Goal: Task Accomplishment & Management: Manage account settings

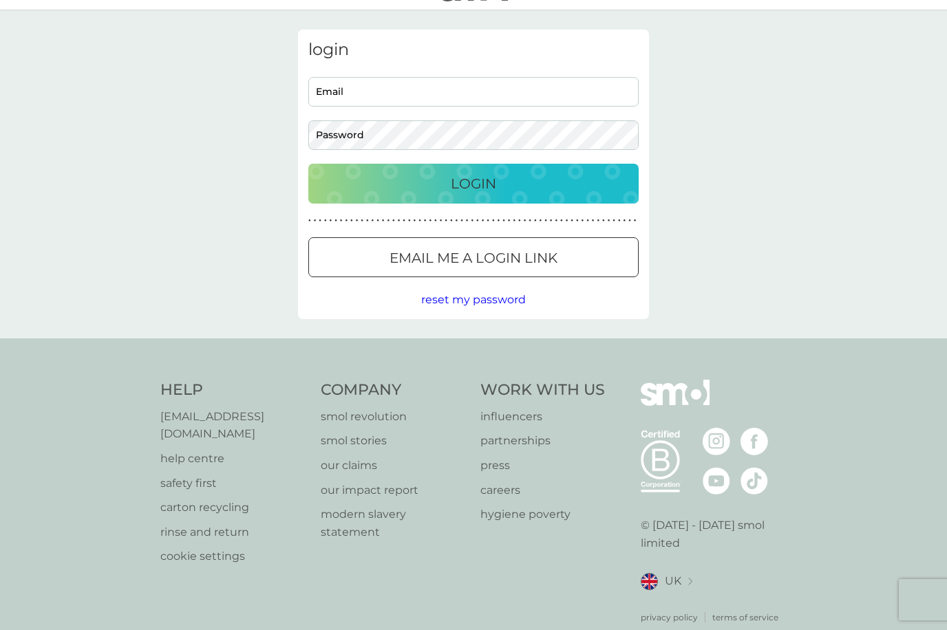
scroll to position [51, 0]
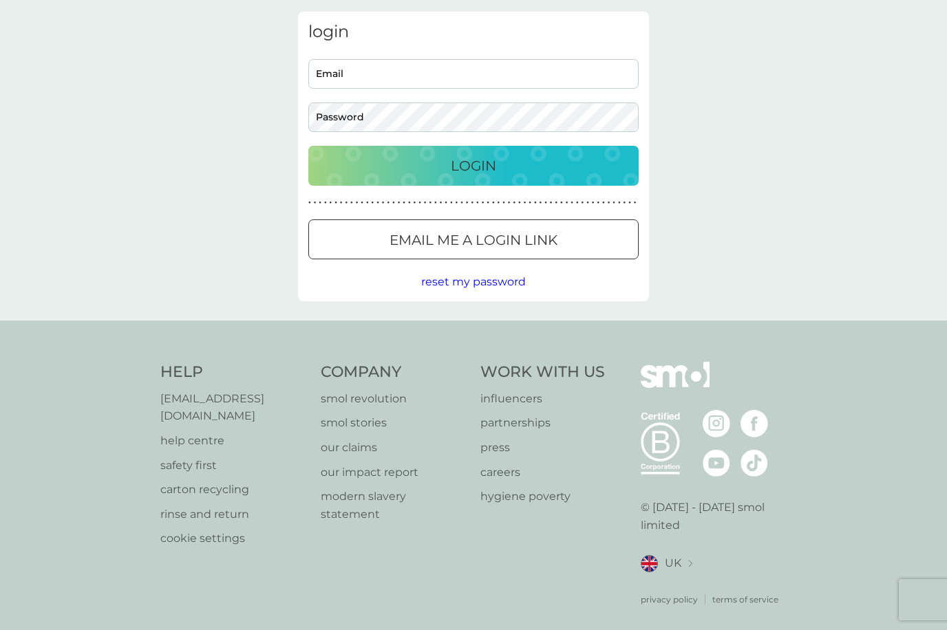
type input "lynrisley@yahoo.co.uk"
click at [467, 163] on p "Login" at bounding box center [473, 166] width 45 height 22
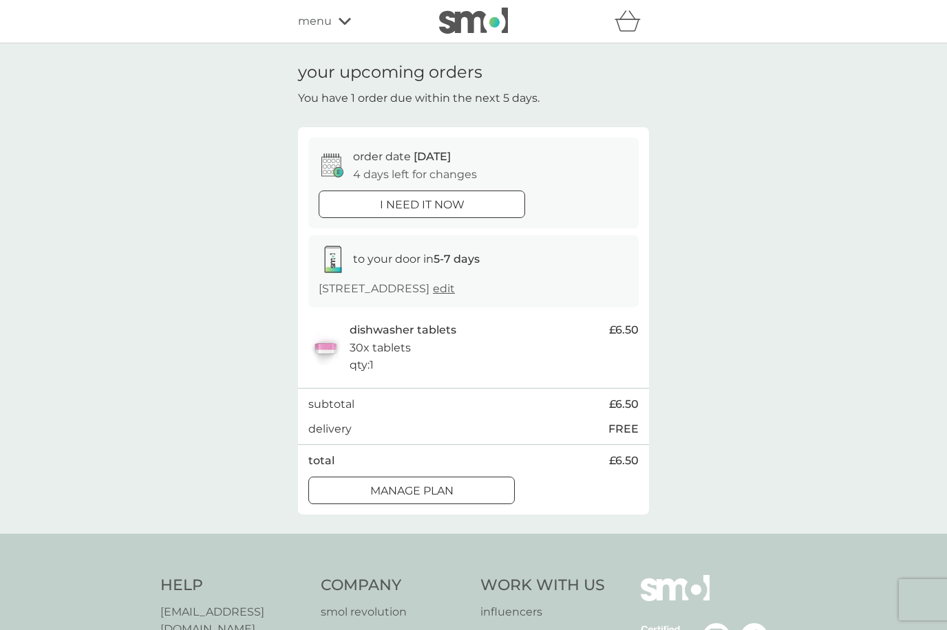
click at [342, 21] on icon at bounding box center [345, 21] width 12 height 7
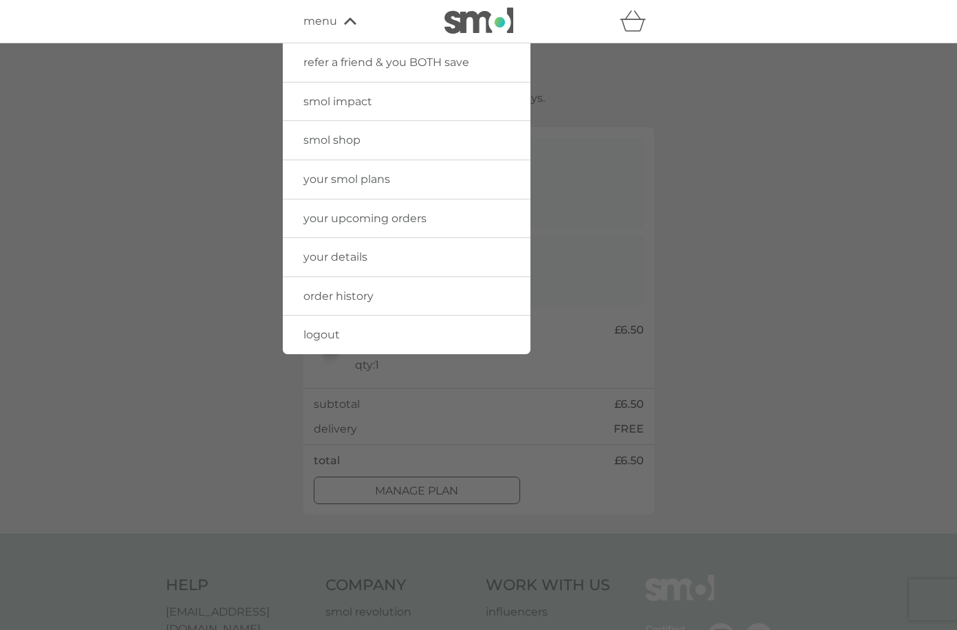
click at [312, 332] on span "logout" at bounding box center [322, 334] width 36 height 13
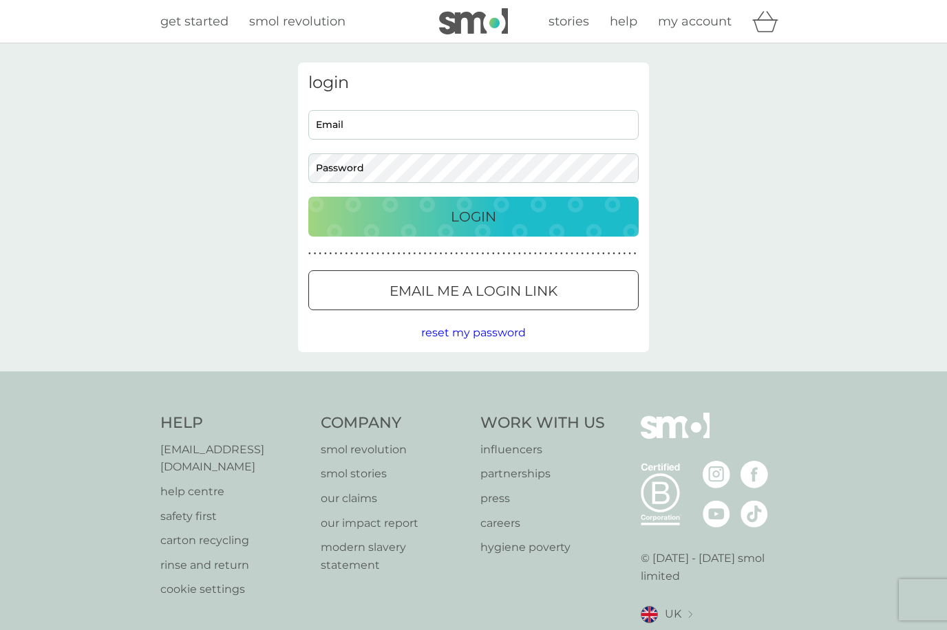
type input "[EMAIL_ADDRESS][DOMAIN_NAME]"
